Goal: Navigation & Orientation: Understand site structure

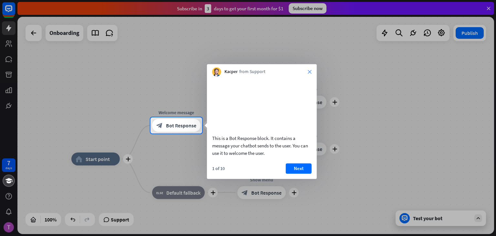
click at [311, 71] on icon "close" at bounding box center [310, 72] width 4 height 4
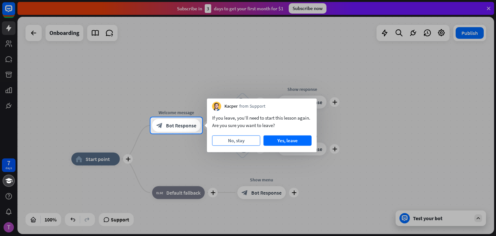
click at [245, 142] on button "No, stay" at bounding box center [236, 140] width 48 height 10
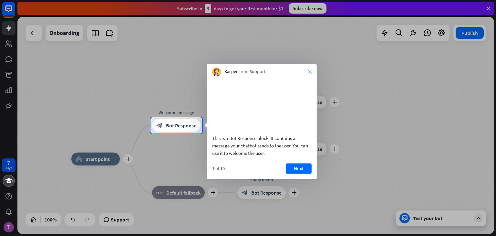
click at [311, 73] on icon "close" at bounding box center [310, 72] width 4 height 4
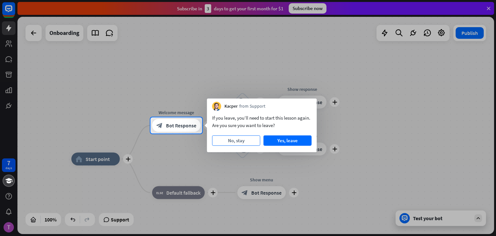
click at [238, 135] on button "No, stay" at bounding box center [236, 140] width 48 height 10
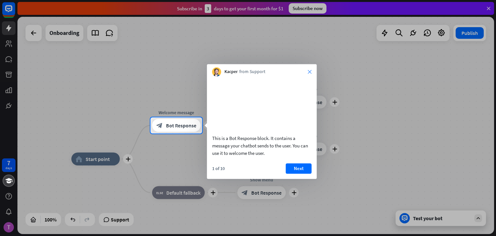
click at [310, 70] on icon "close" at bounding box center [310, 72] width 4 height 4
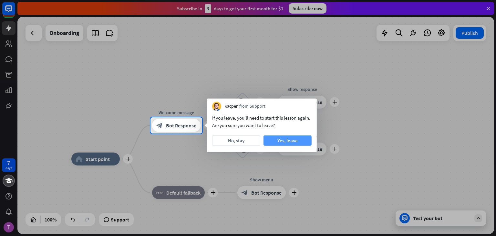
click at [287, 140] on button "Yes, leave" at bounding box center [287, 140] width 48 height 10
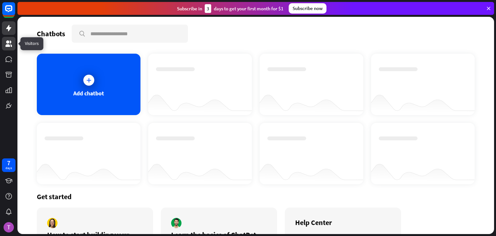
click at [9, 43] on icon at bounding box center [8, 43] width 6 height 6
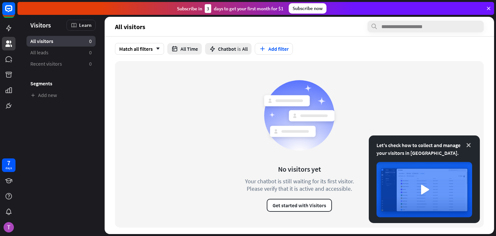
click at [467, 146] on icon at bounding box center [468, 145] width 6 height 6
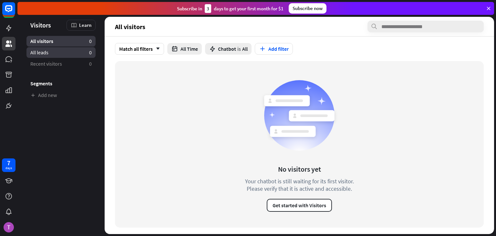
click at [38, 55] on span "All leads" at bounding box center [39, 52] width 18 height 7
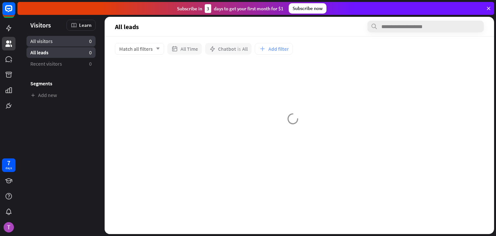
click at [43, 45] on link "All visitors 0" at bounding box center [60, 41] width 69 height 11
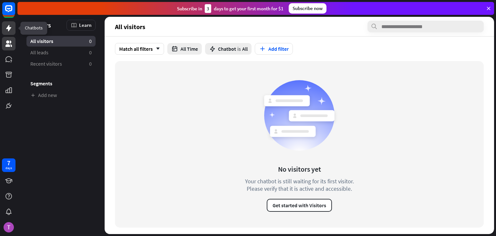
click at [11, 27] on icon at bounding box center [8, 28] width 5 height 6
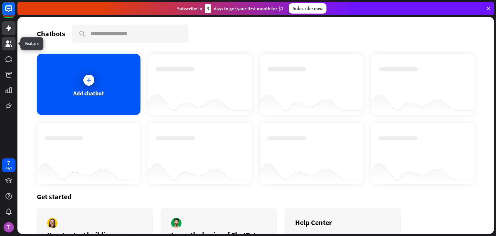
click at [10, 43] on icon at bounding box center [8, 43] width 6 height 6
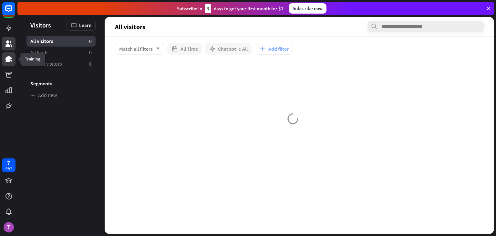
click at [9, 59] on icon at bounding box center [8, 59] width 6 height 6
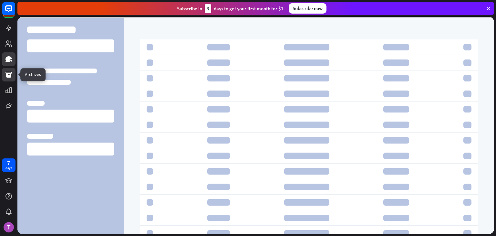
click at [7, 76] on icon at bounding box center [8, 75] width 6 height 6
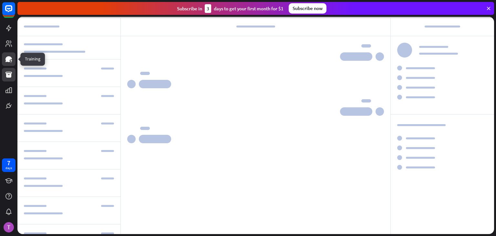
click at [9, 60] on icon at bounding box center [8, 59] width 6 height 6
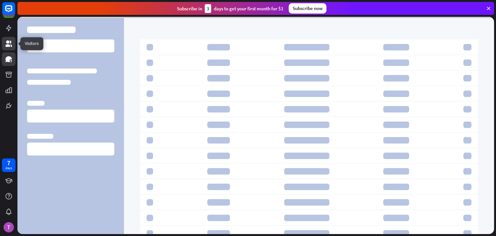
click at [9, 45] on icon at bounding box center [8, 43] width 6 height 6
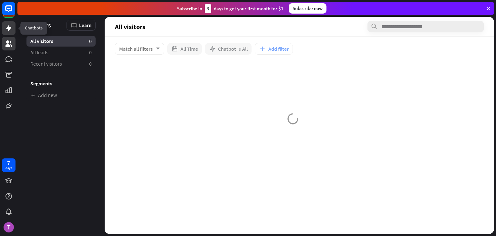
click at [9, 30] on icon at bounding box center [8, 28] width 5 height 6
